Goal: Task Accomplishment & Management: Use online tool/utility

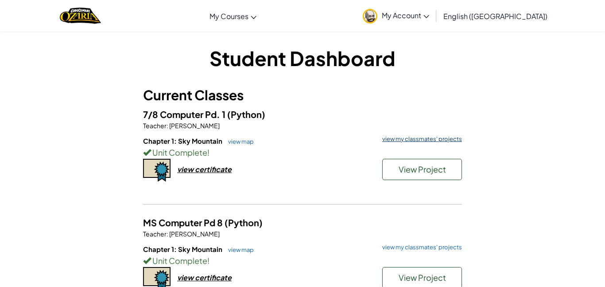
click at [393, 138] on link "view my classmates' projects" at bounding box center [420, 139] width 84 height 6
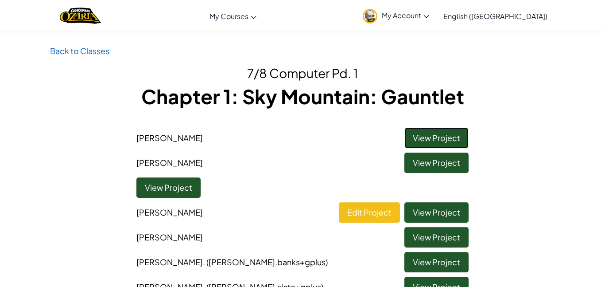
click at [446, 137] on link "View Project" at bounding box center [437, 138] width 64 height 20
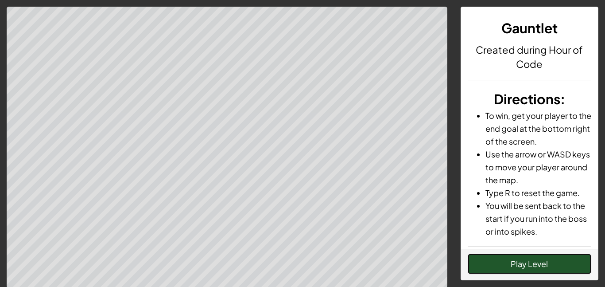
click at [502, 255] on button "Play Level" at bounding box center [530, 263] width 124 height 20
